Goal: Navigation & Orientation: Go to known website

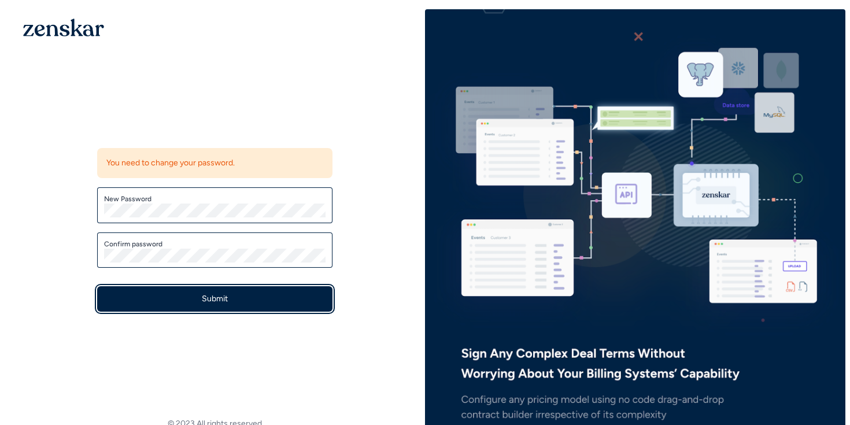
click at [225, 305] on button "Submit" at bounding box center [214, 298] width 235 height 25
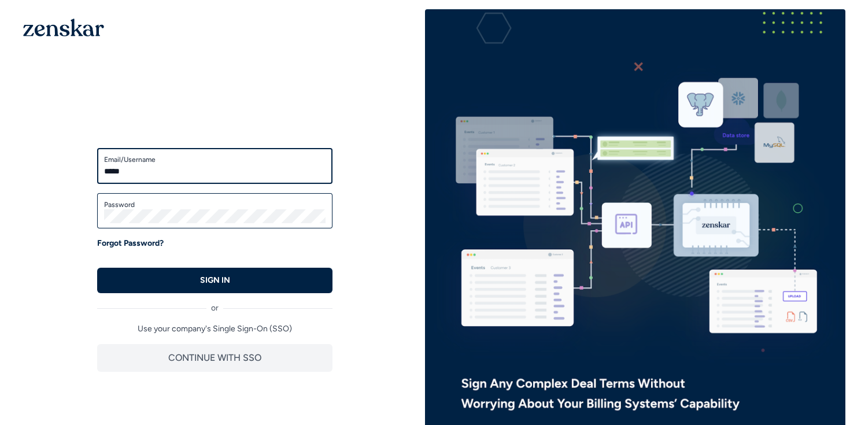
type input "**********"
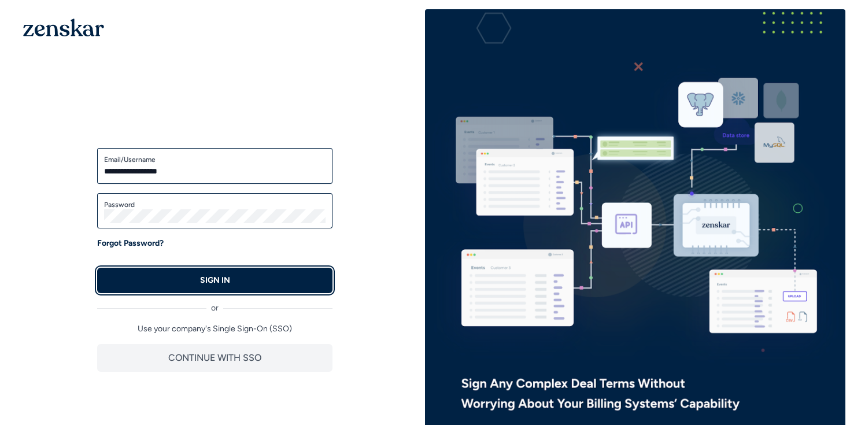
click at [186, 284] on button "SIGN IN" at bounding box center [214, 280] width 235 height 25
